Goal: Obtain resource: Obtain resource

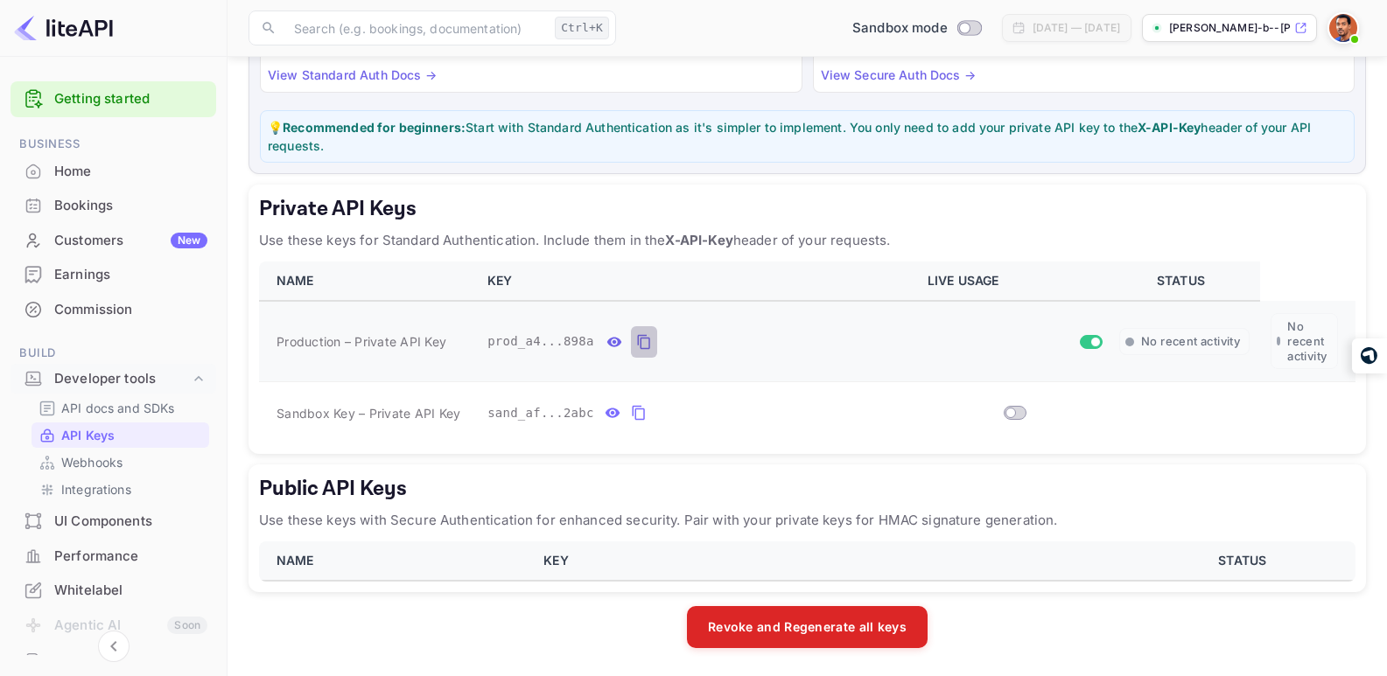
click at [647, 340] on icon "private api keys table" at bounding box center [644, 342] width 16 height 21
click at [94, 519] on div "UI Components" at bounding box center [130, 522] width 153 height 20
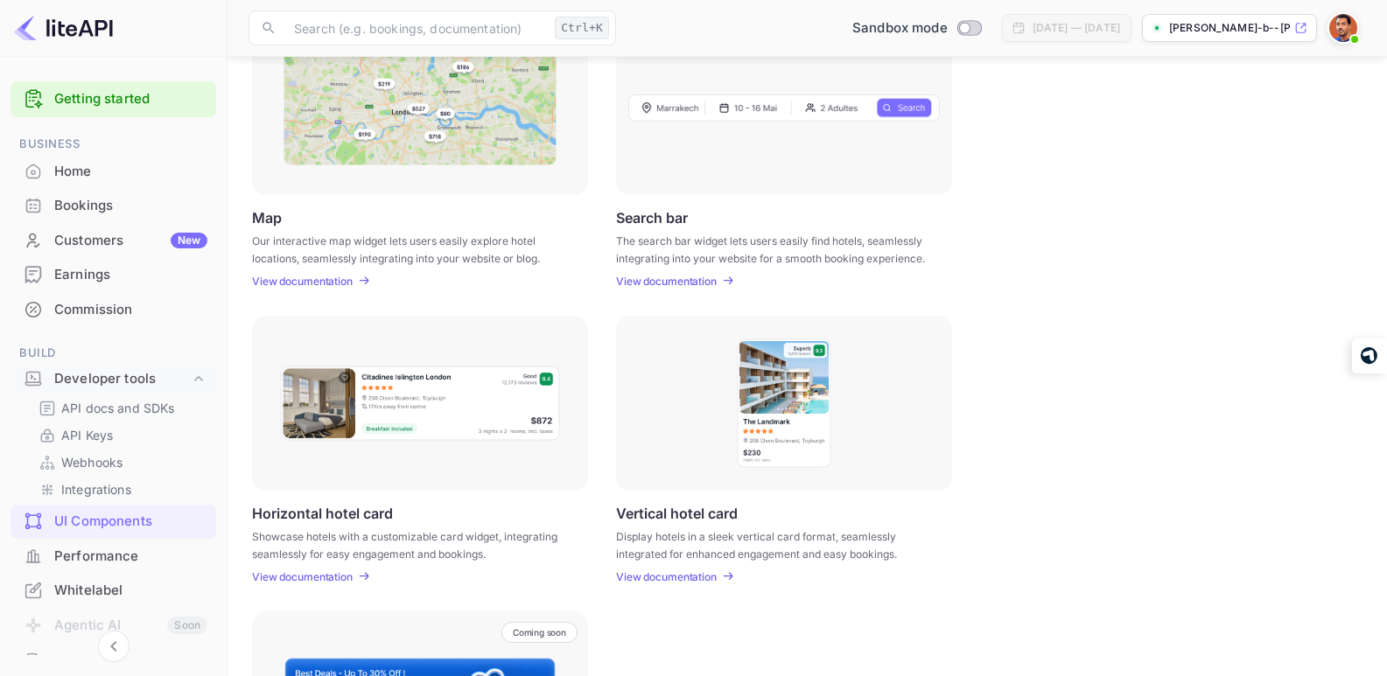
scroll to position [378, 0]
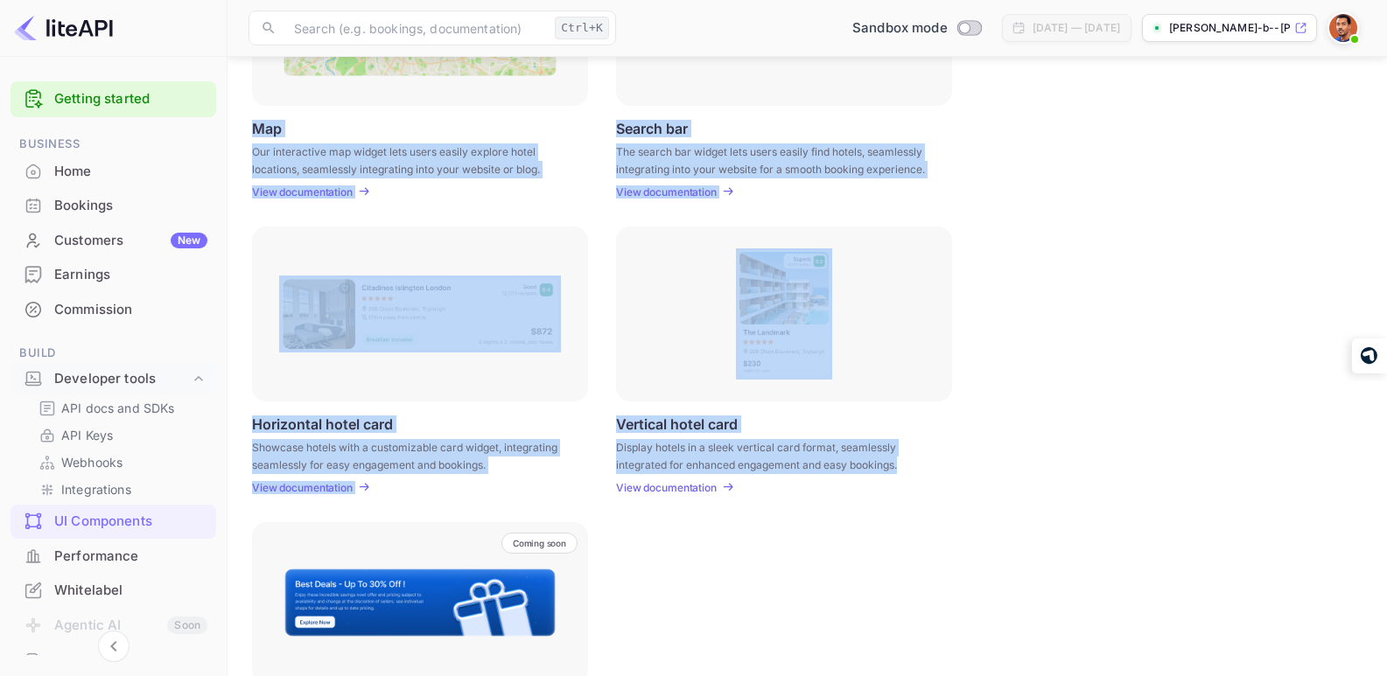
drag, startPoint x: 750, startPoint y: 494, endPoint x: 229, endPoint y: 134, distance: 633.2
click at [229, 134] on main "UI Components Embed interactive hotel widgets into your website with customizab…" at bounding box center [806, 240] width 1159 height 1123
copy div "Map Our interactive map widget lets users easily explore hotel locations, seaml…"
click at [446, 191] on div "Map Our interactive map widget lets users easily explore hotel locations, seaml…" at bounding box center [420, 159] width 336 height 79
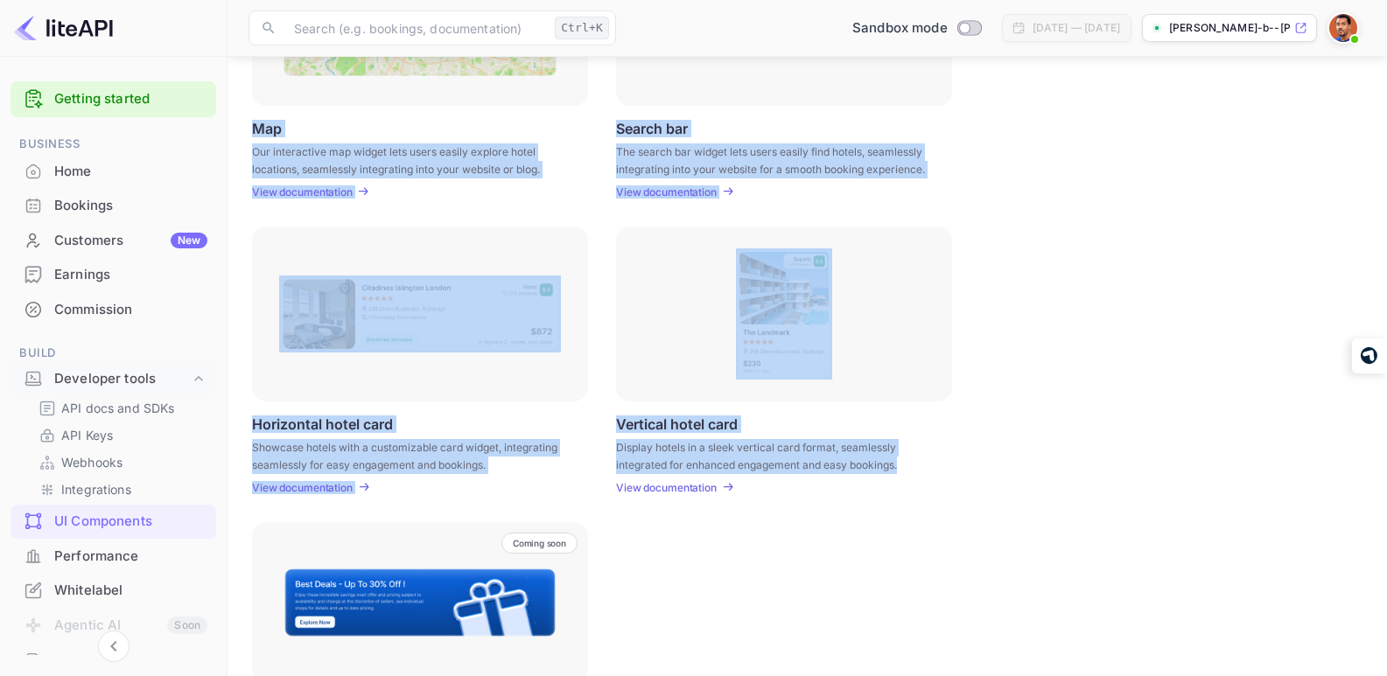
click at [336, 185] on p "View documentation" at bounding box center [302, 191] width 101 height 13
click at [419, 194] on div "Map Our interactive map widget lets users easily explore hotel locations, seaml…" at bounding box center [420, 159] width 336 height 79
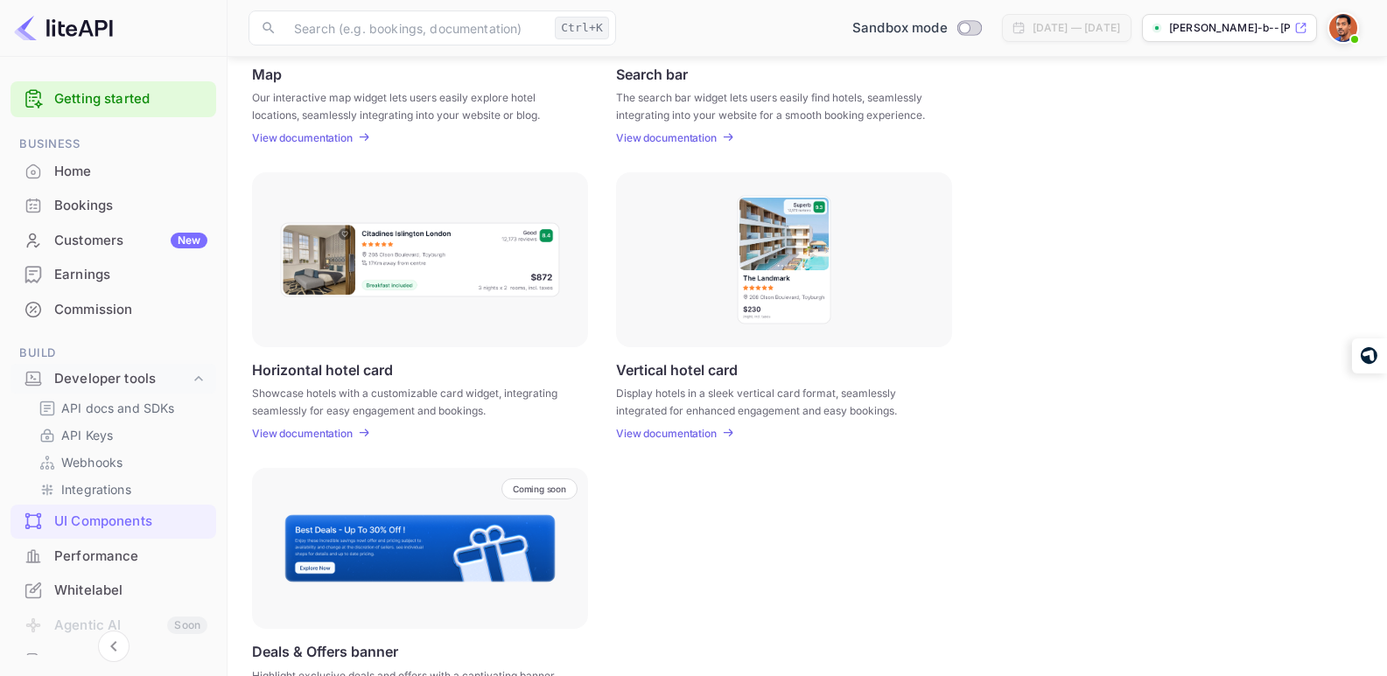
scroll to position [503, 0]
